Goal: Navigation & Orientation: Understand site structure

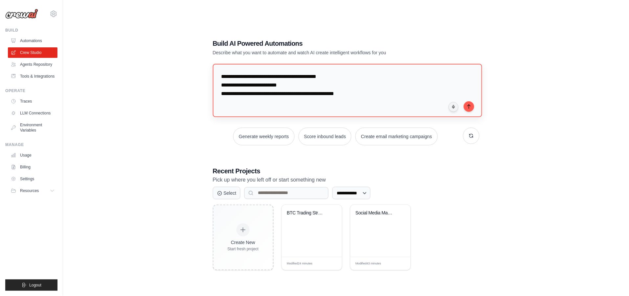
click at [352, 86] on textarea "**********" at bounding box center [347, 90] width 269 height 53
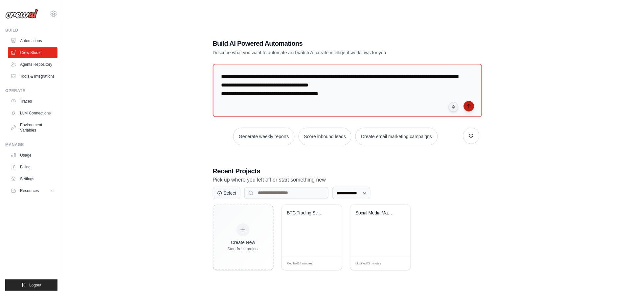
type textarea "**********"
click at [468, 104] on icon "submit" at bounding box center [469, 105] width 5 height 5
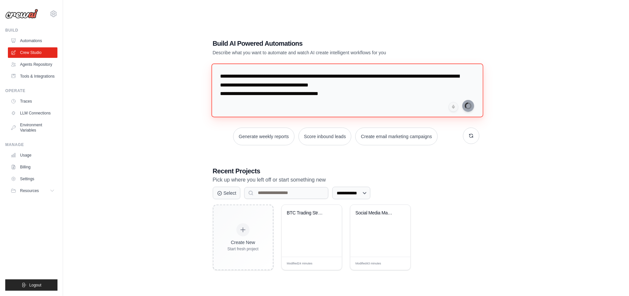
drag, startPoint x: 295, startPoint y: 91, endPoint x: 127, endPoint y: 64, distance: 170.4
click at [127, 64] on div "**********" at bounding box center [346, 155] width 545 height 296
click at [437, 90] on textarea "**********" at bounding box center [347, 90] width 272 height 54
click at [378, 91] on textarea "**********" at bounding box center [347, 90] width 272 height 54
drag, startPoint x: 277, startPoint y: 88, endPoint x: 167, endPoint y: 73, distance: 111.5
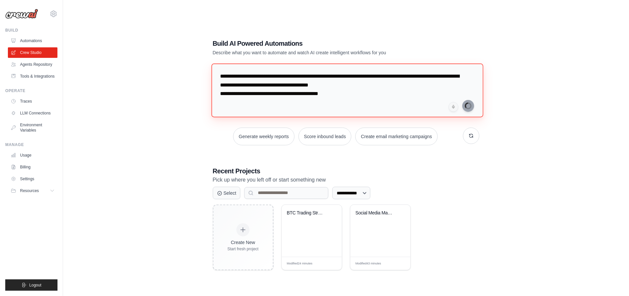
click at [167, 73] on div "**********" at bounding box center [346, 155] width 545 height 296
click at [182, 100] on div "**********" at bounding box center [346, 155] width 545 height 296
drag, startPoint x: 301, startPoint y: 88, endPoint x: 205, endPoint y: 70, distance: 97.7
click at [205, 69] on div "**********" at bounding box center [346, 154] width 283 height 252
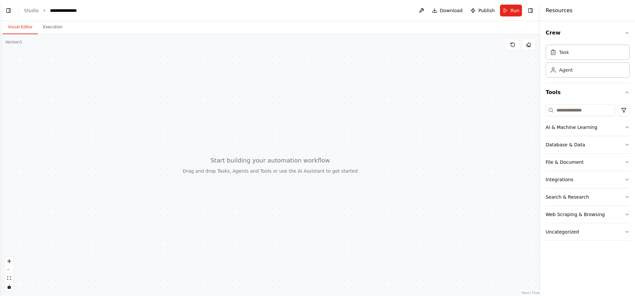
click at [26, 29] on button "Visual Editor" at bounding box center [20, 27] width 35 height 14
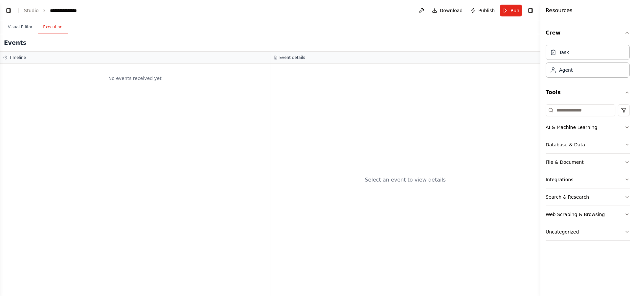
click at [52, 28] on button "Execution" at bounding box center [53, 27] width 30 height 14
click at [18, 27] on button "Visual Editor" at bounding box center [20, 27] width 35 height 14
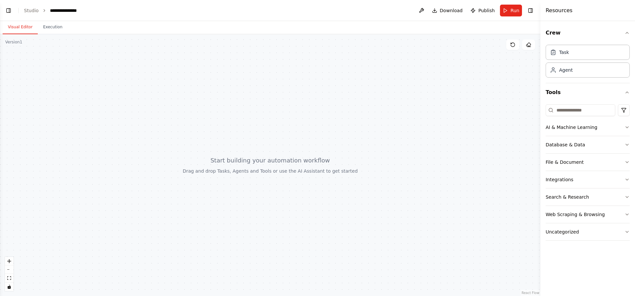
drag, startPoint x: 270, startPoint y: 160, endPoint x: 219, endPoint y: 136, distance: 56.9
click at [327, 143] on div at bounding box center [270, 165] width 540 height 262
click at [32, 8] on link "Studio" at bounding box center [31, 10] width 15 height 5
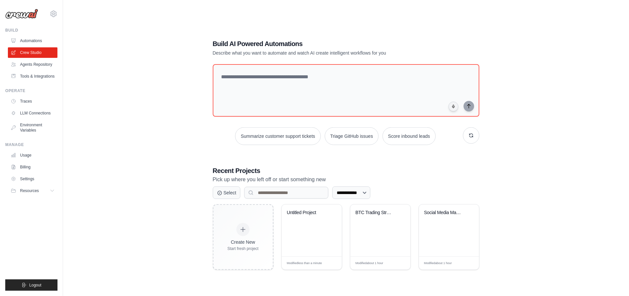
drag, startPoint x: 162, startPoint y: 69, endPoint x: 171, endPoint y: 70, distance: 8.2
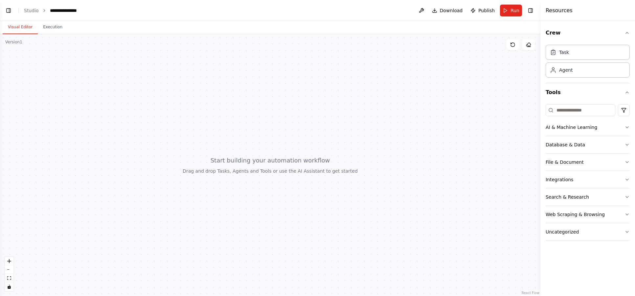
drag, startPoint x: 0, startPoint y: 0, endPoint x: 169, endPoint y: 67, distance: 182.0
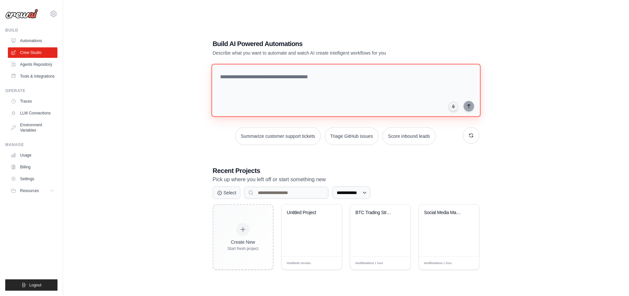
click at [318, 82] on textarea at bounding box center [345, 90] width 269 height 53
paste textarea "**********"
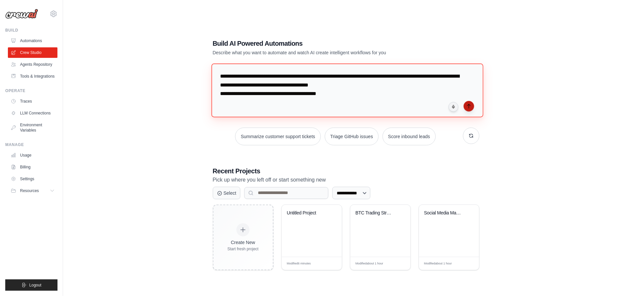
type textarea "**********"
drag, startPoint x: 471, startPoint y: 105, endPoint x: 466, endPoint y: 109, distance: 5.8
click at [471, 105] on icon "submit" at bounding box center [469, 105] width 5 height 5
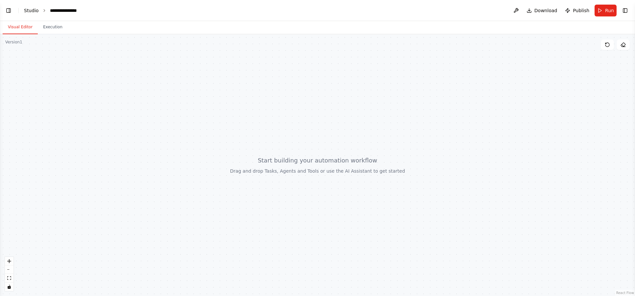
click at [26, 11] on link "Studio" at bounding box center [31, 10] width 15 height 5
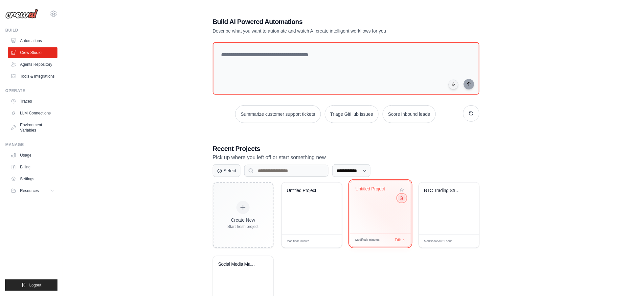
click at [402, 200] on icon at bounding box center [401, 198] width 4 height 4
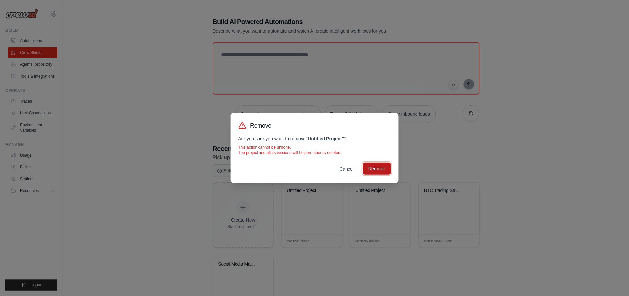
click at [376, 174] on button "Remove" at bounding box center [377, 169] width 28 height 12
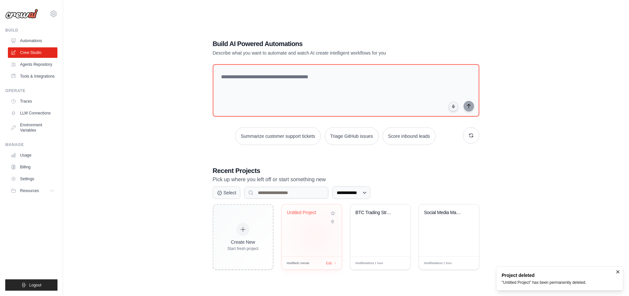
click at [316, 236] on div "Untitled Project" at bounding box center [312, 230] width 60 height 52
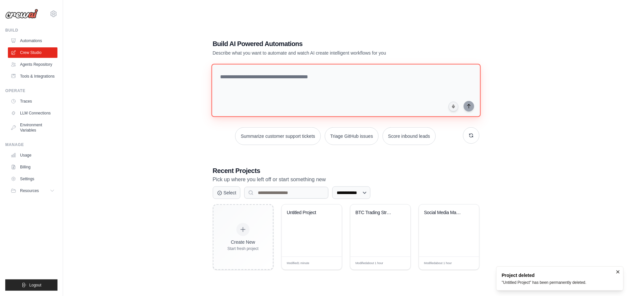
click at [326, 97] on textarea at bounding box center [345, 90] width 269 height 53
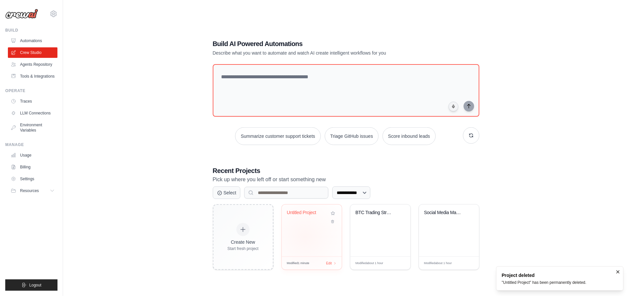
drag, startPoint x: 305, startPoint y: 237, endPoint x: 302, endPoint y: 235, distance: 3.8
click at [305, 237] on div "Untitled Project" at bounding box center [312, 230] width 60 height 52
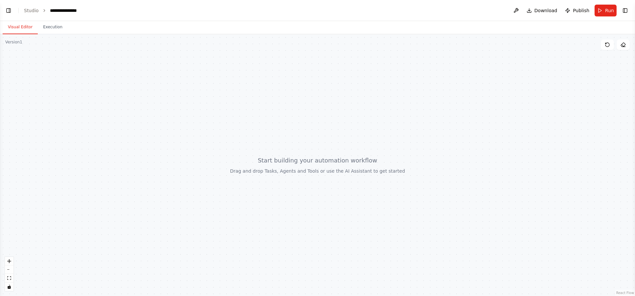
click at [131, 84] on div at bounding box center [317, 165] width 635 height 262
click at [66, 11] on div "**********" at bounding box center [66, 10] width 33 height 7
click at [46, 27] on button "Execution" at bounding box center [53, 27] width 30 height 14
click at [18, 28] on button "Visual Editor" at bounding box center [20, 27] width 35 height 14
click at [9, 10] on button "Toggle Left Sidebar" at bounding box center [8, 10] width 9 height 9
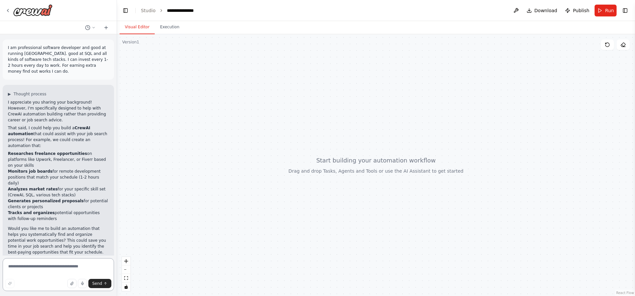
click at [57, 269] on textarea at bounding box center [58, 274] width 111 height 33
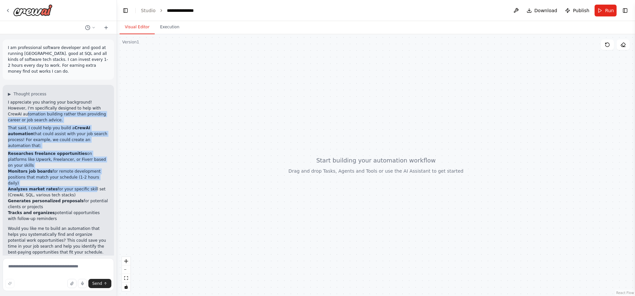
drag, startPoint x: 83, startPoint y: 103, endPoint x: 82, endPoint y: 160, distance: 56.8
click at [83, 160] on div "I appreciate you sharing your background! However, I'm specifically designed to…" at bounding box center [58, 186] width 101 height 175
click at [82, 186] on li "Analyzes market rates for your specific skill set (CrewAI, SQL, various tech st…" at bounding box center [58, 192] width 101 height 12
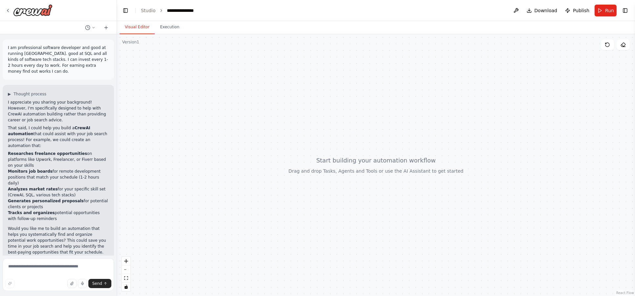
drag, startPoint x: 75, startPoint y: 125, endPoint x: 79, endPoint y: 184, distance: 60.0
click at [79, 184] on div "I appreciate you sharing your background! However, I'm specifically designed to…" at bounding box center [58, 186] width 101 height 175
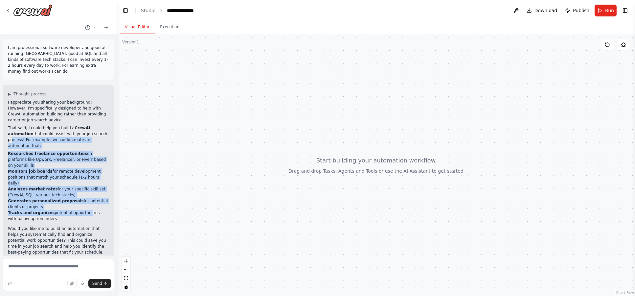
click at [79, 210] on li "Tracks and organizes potential opportunities with follow-up reminders" at bounding box center [58, 216] width 101 height 12
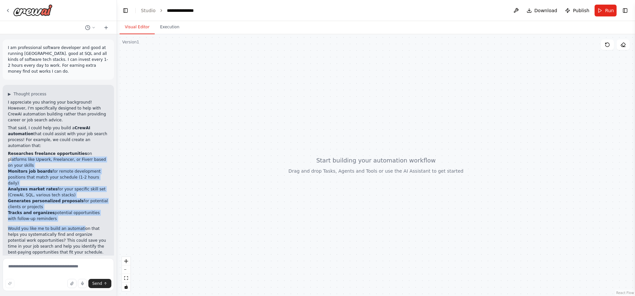
drag, startPoint x: 77, startPoint y: 197, endPoint x: 80, endPoint y: 132, distance: 64.8
click at [80, 132] on div "I appreciate you sharing your background! However, I'm specifically designed to…" at bounding box center [58, 186] width 101 height 175
click at [80, 150] on li "Researches freelance opportunities on platforms like Upwork, Freelancer, or Fiv…" at bounding box center [58, 159] width 101 height 18
drag, startPoint x: 76, startPoint y: 141, endPoint x: 75, endPoint y: 204, distance: 63.7
click at [75, 204] on div "I appreciate you sharing your background! However, I'm specifically designed to…" at bounding box center [58, 186] width 101 height 175
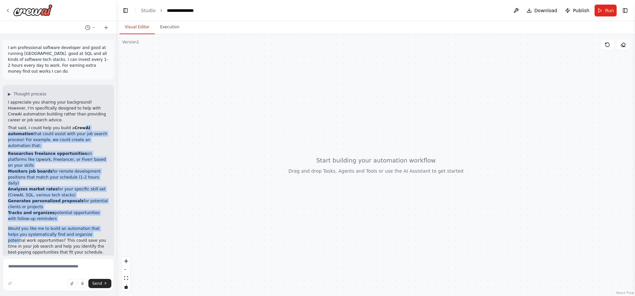
click at [75, 225] on p "Would you like me to build an automation that helps you systematically find and…" at bounding box center [58, 240] width 101 height 30
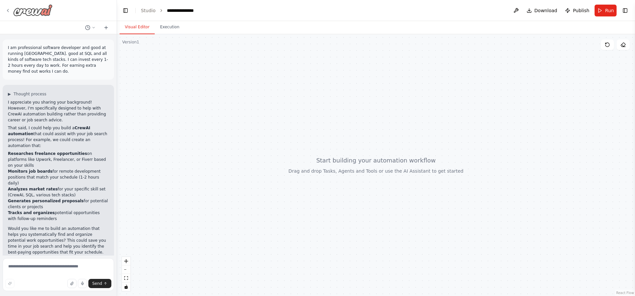
click at [9, 9] on icon at bounding box center [7, 10] width 5 height 5
click at [38, 269] on textarea at bounding box center [58, 274] width 111 height 33
type textarea "**********"
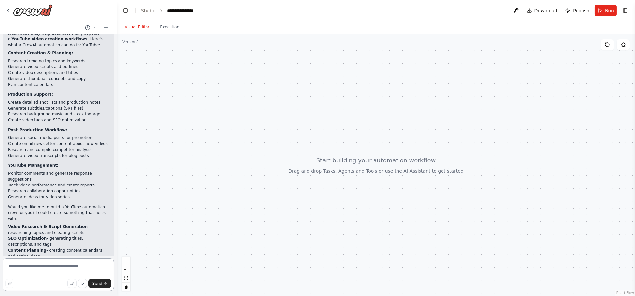
scroll to position [298, 0]
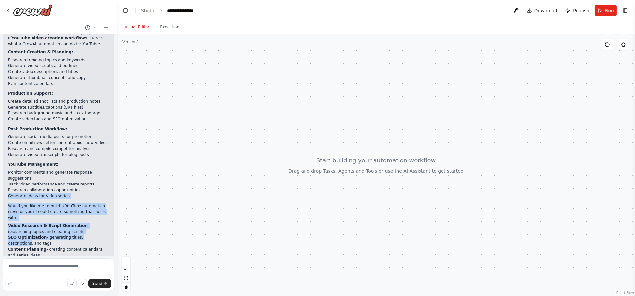
drag, startPoint x: 94, startPoint y: 172, endPoint x: 93, endPoint y: 215, distance: 42.4
click at [93, 215] on div "CrewAI itself doesn't directly generate videos, but it can absolutely help auto…" at bounding box center [58, 146] width 101 height 246
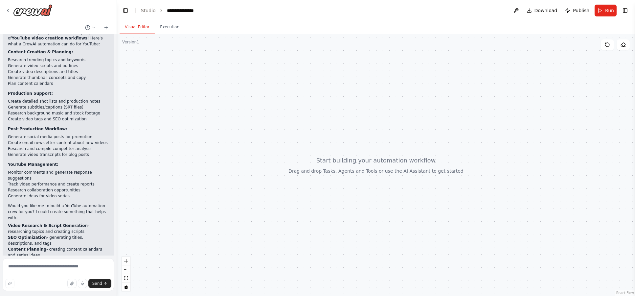
click at [90, 246] on li "Content Planning - creating content calendars and series ideas" at bounding box center [58, 252] width 101 height 12
click at [86, 222] on li "Video Research & Script Generation - researching topics and creating scripts" at bounding box center [58, 228] width 101 height 12
click at [89, 246] on li "Content Planning - creating content calendars and series ideas" at bounding box center [58, 252] width 101 height 12
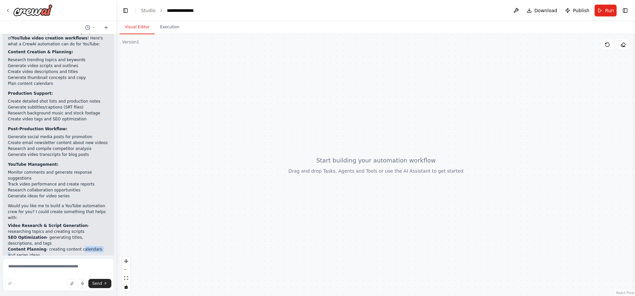
click at [89, 246] on li "Content Planning - creating content calendars and series ideas" at bounding box center [58, 252] width 101 height 12
click at [88, 222] on li "Video Research & Script Generation - researching topics and creating scripts" at bounding box center [58, 228] width 101 height 12
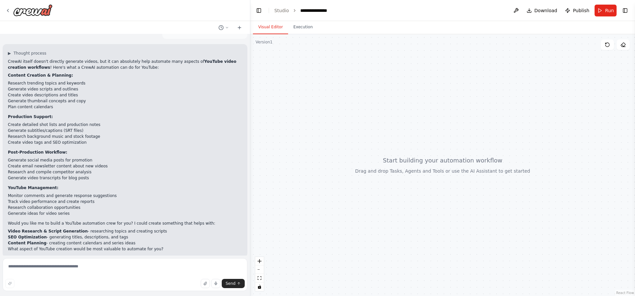
scroll to position [150, 0]
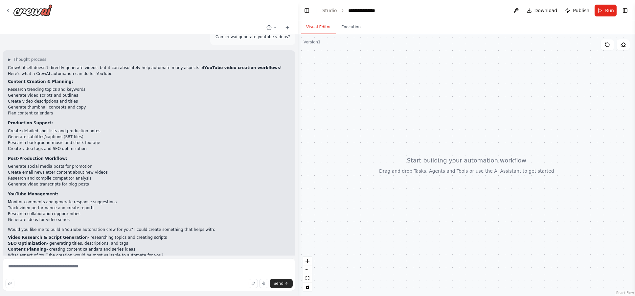
drag, startPoint x: 116, startPoint y: 77, endPoint x: 298, endPoint y: 87, distance: 182.6
click at [298, 87] on div "I am professional software developer and good at running crewai. good at SQL an…" at bounding box center [317, 148] width 635 height 296
click at [193, 115] on div "CrewAI itself doesn't directly generate videos, but it can absolutely help auto…" at bounding box center [149, 161] width 282 height 193
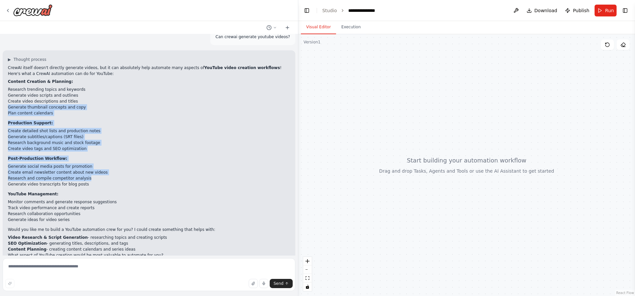
drag, startPoint x: 172, startPoint y: 89, endPoint x: 169, endPoint y: 174, distance: 85.2
click at [169, 173] on div "CrewAI itself doesn't directly generate videos, but it can absolutely help auto…" at bounding box center [149, 161] width 282 height 193
click at [169, 181] on li "Generate video transcripts for blog posts" at bounding box center [149, 184] width 282 height 6
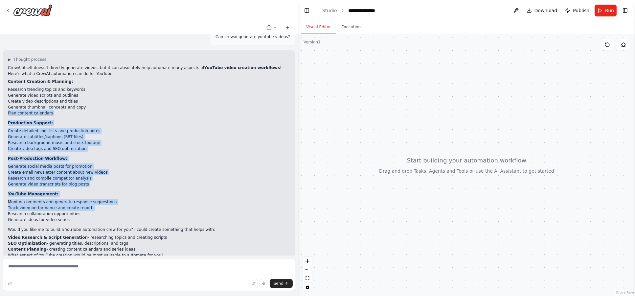
drag, startPoint x: 172, startPoint y: 198, endPoint x: 165, endPoint y: 96, distance: 102.4
click at [165, 96] on div "CrewAI itself doesn't directly generate videos, but it can absolutely help auto…" at bounding box center [149, 161] width 282 height 193
click at [165, 104] on li "Generate thumbnail concepts and copy" at bounding box center [149, 107] width 282 height 6
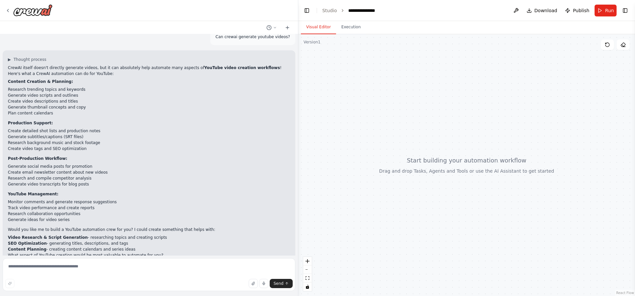
drag, startPoint x: 165, startPoint y: 72, endPoint x: 161, endPoint y: 175, distance: 103.6
click at [162, 175] on div "CrewAI itself doesn't directly generate videos, but it can absolutely help auto…" at bounding box center [149, 161] width 282 height 193
click at [161, 175] on div "CrewAI itself doesn't directly generate videos, but it can absolutely help auto…" at bounding box center [149, 161] width 282 height 193
click at [168, 240] on li "SEO Optimization - generating titles, descriptions, and tags" at bounding box center [149, 243] width 282 height 6
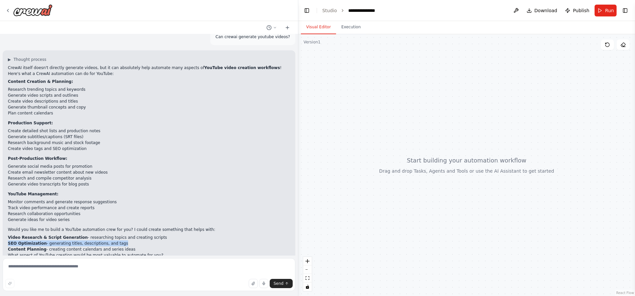
click at [168, 240] on li "SEO Optimization - generating titles, descriptions, and tags" at bounding box center [149, 243] width 282 height 6
click at [170, 252] on p "What aspect of YouTube creation would be most valuable to automate for you?" at bounding box center [149, 255] width 282 height 6
click at [169, 246] on li "Content Planning - creating content calendars and series ideas" at bounding box center [149, 249] width 282 height 6
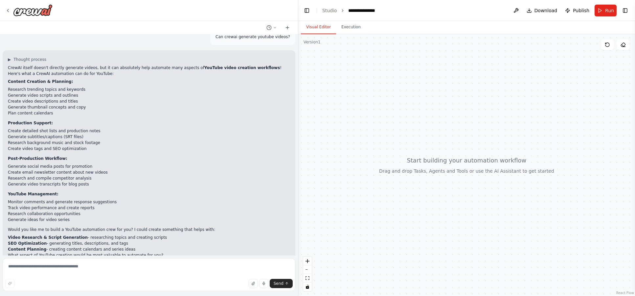
click at [169, 246] on li "Content Planning - creating content calendars and series ideas" at bounding box center [149, 249] width 282 height 6
click at [170, 252] on p "What aspect of YouTube creation would be most valuable to automate for you?" at bounding box center [149, 255] width 282 height 6
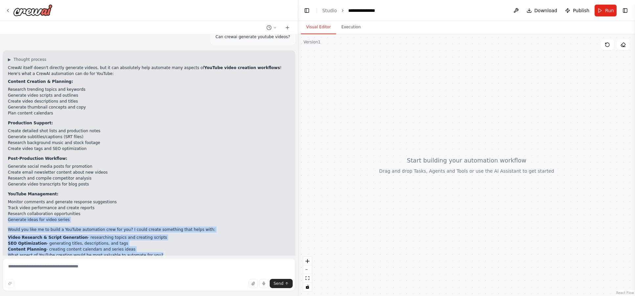
drag, startPoint x: 169, startPoint y: 204, endPoint x: 171, endPoint y: 246, distance: 41.8
click at [171, 246] on div "▶ Thought process CrewAI itself doesn't directly generate videos, but it can ab…" at bounding box center [149, 156] width 293 height 213
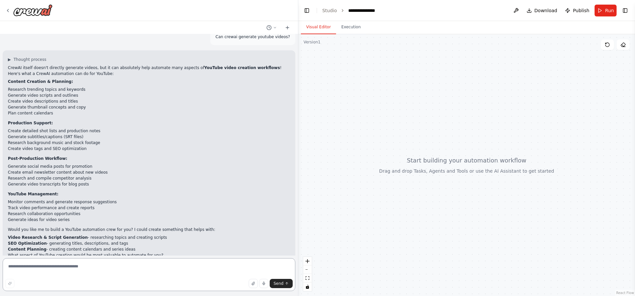
click at [168, 266] on textarea at bounding box center [149, 274] width 293 height 33
click at [4, 11] on div at bounding box center [149, 10] width 298 height 21
click at [7, 10] on icon at bounding box center [7, 10] width 1 height 3
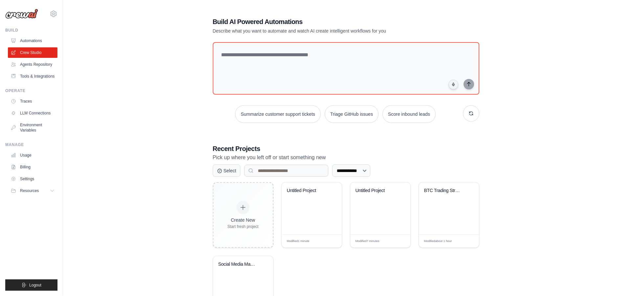
click at [149, 90] on div "**********" at bounding box center [346, 169] width 545 height 325
click at [34, 54] on link "Crew Studio" at bounding box center [34, 52] width 50 height 11
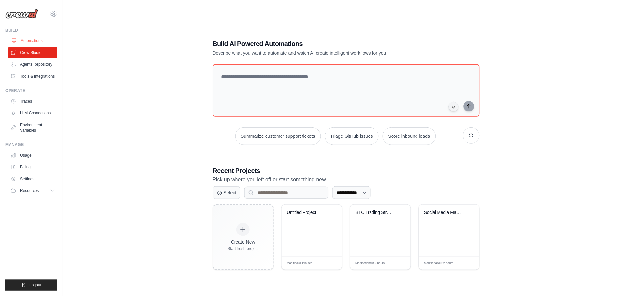
click at [36, 43] on link "Automations" at bounding box center [34, 40] width 50 height 11
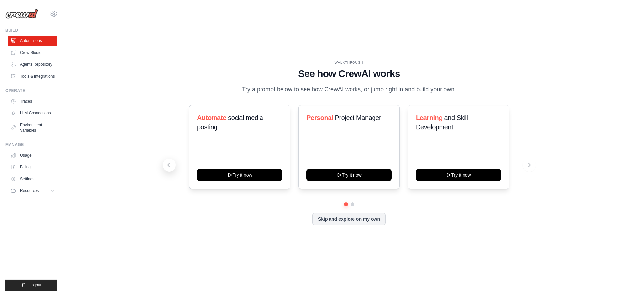
click at [169, 165] on icon at bounding box center [168, 165] width 7 height 7
click at [40, 53] on link "Crew Studio" at bounding box center [34, 52] width 50 height 11
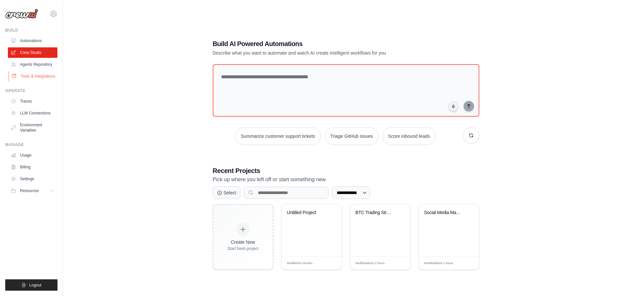
click at [42, 73] on link "Tools & Integrations" at bounding box center [34, 76] width 50 height 11
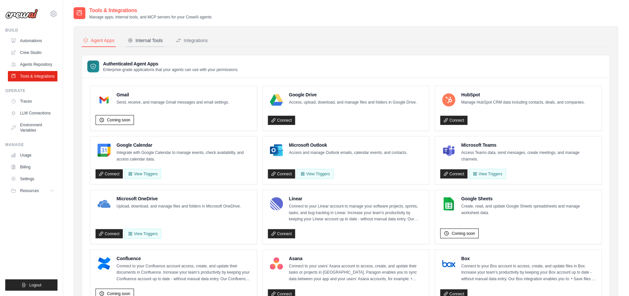
click at [158, 39] on div "Internal Tools" at bounding box center [145, 40] width 35 height 7
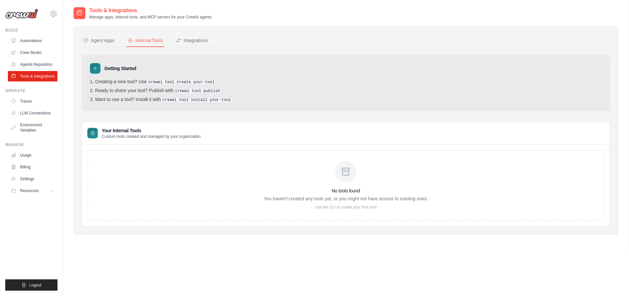
drag, startPoint x: 271, startPoint y: 196, endPoint x: 474, endPoint y: 198, distance: 203.7
click at [474, 198] on div "No tools found You haven't created any tools yet, or you might not have access …" at bounding box center [345, 185] width 517 height 71
drag, startPoint x: 449, startPoint y: 197, endPoint x: 356, endPoint y: 195, distance: 93.0
click at [357, 195] on div "No tools found You haven't created any tools yet, or you might not have access …" at bounding box center [345, 185] width 517 height 71
drag, startPoint x: 278, startPoint y: 197, endPoint x: 421, endPoint y: 201, distance: 143.0
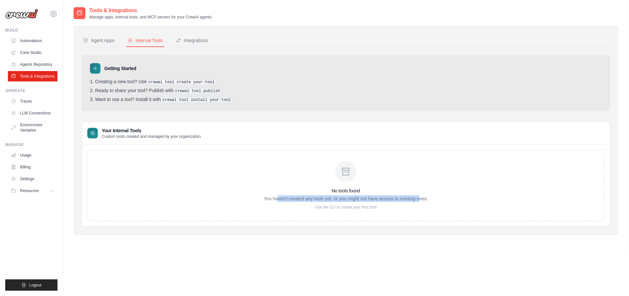
click at [421, 201] on p "You haven't created any tools yet, or you might not have access to existing one…" at bounding box center [346, 198] width 164 height 7
drag, startPoint x: 420, startPoint y: 207, endPoint x: 386, endPoint y: 208, distance: 33.2
click at [419, 207] on p "Use the CLI to create your first tool!" at bounding box center [346, 206] width 164 height 5
click at [196, 41] on div "Integrations" at bounding box center [192, 40] width 32 height 7
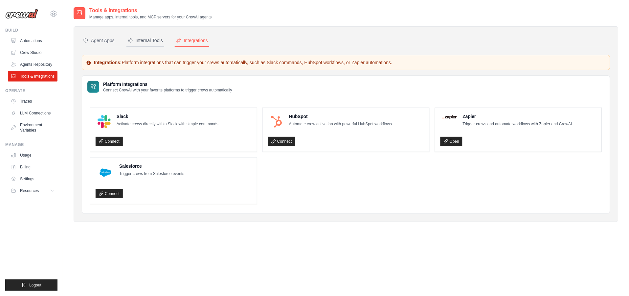
click at [151, 40] on div "Internal Tools" at bounding box center [145, 40] width 35 height 7
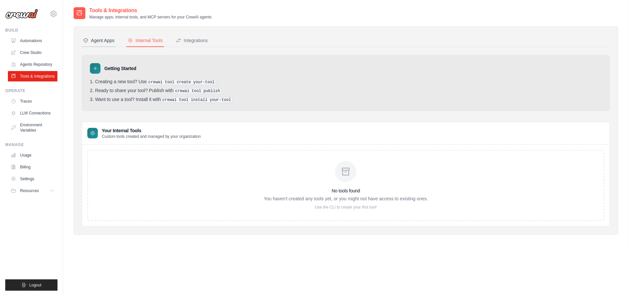
click at [108, 39] on div "Agent Apps" at bounding box center [99, 40] width 32 height 7
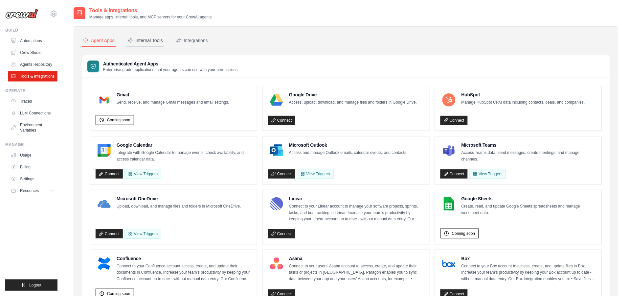
click at [156, 38] on div "Internal Tools" at bounding box center [145, 40] width 35 height 7
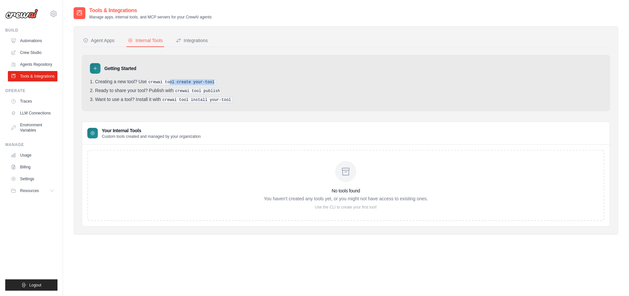
drag, startPoint x: 171, startPoint y: 80, endPoint x: 213, endPoint y: 80, distance: 42.4
click at [213, 80] on li "Creating a new tool? Use crewai tool create your-tool" at bounding box center [346, 82] width 512 height 6
click at [238, 99] on li "Want to use a tool? Install it with crewai tool install your-tool" at bounding box center [346, 100] width 512 height 6
click at [208, 92] on pre "crewai tool publish" at bounding box center [198, 91] width 48 height 6
click at [32, 113] on link "LLM Connections" at bounding box center [34, 113] width 50 height 11
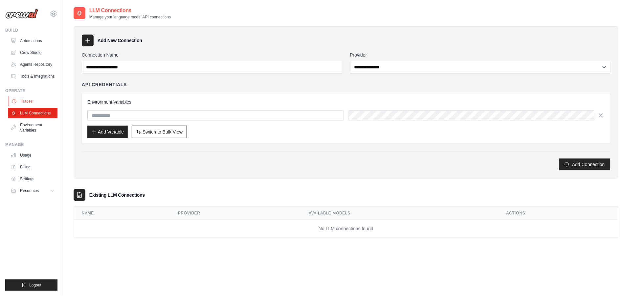
click at [29, 98] on link "Traces" at bounding box center [34, 101] width 50 height 11
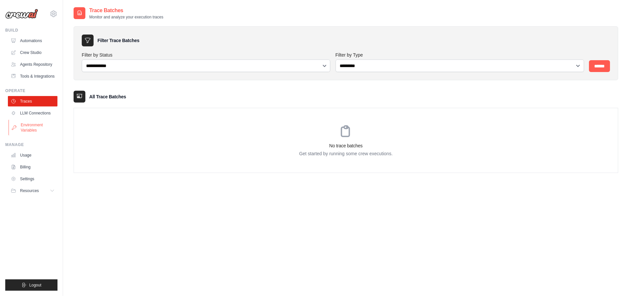
click at [34, 125] on link "Environment Variables" at bounding box center [34, 128] width 50 height 16
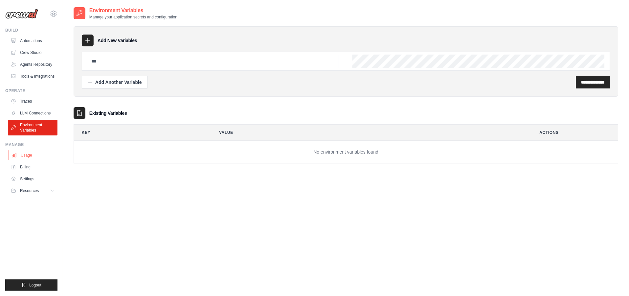
click at [29, 153] on link "Usage" at bounding box center [34, 155] width 50 height 11
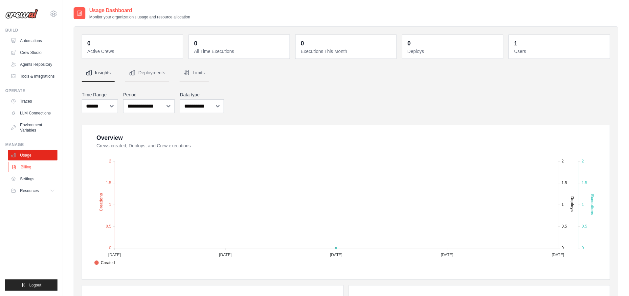
click at [25, 166] on link "Billing" at bounding box center [34, 167] width 50 height 11
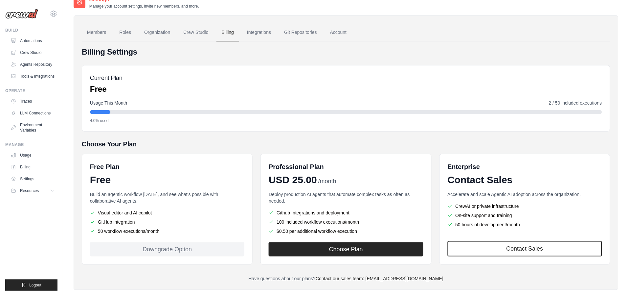
scroll to position [21, 0]
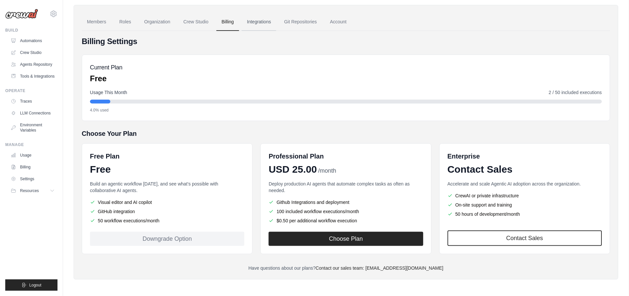
click at [256, 21] on link "Integrations" at bounding box center [259, 22] width 34 height 18
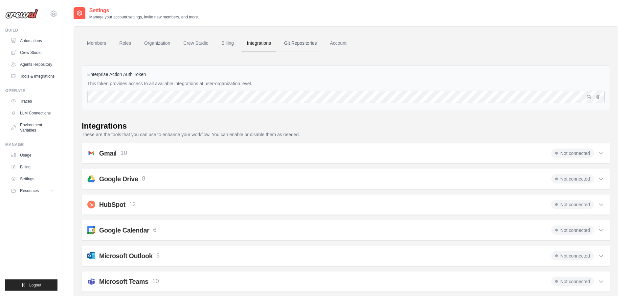
click at [301, 46] on link "Git Repositories" at bounding box center [300, 43] width 43 height 18
